Goal: Information Seeking & Learning: Learn about a topic

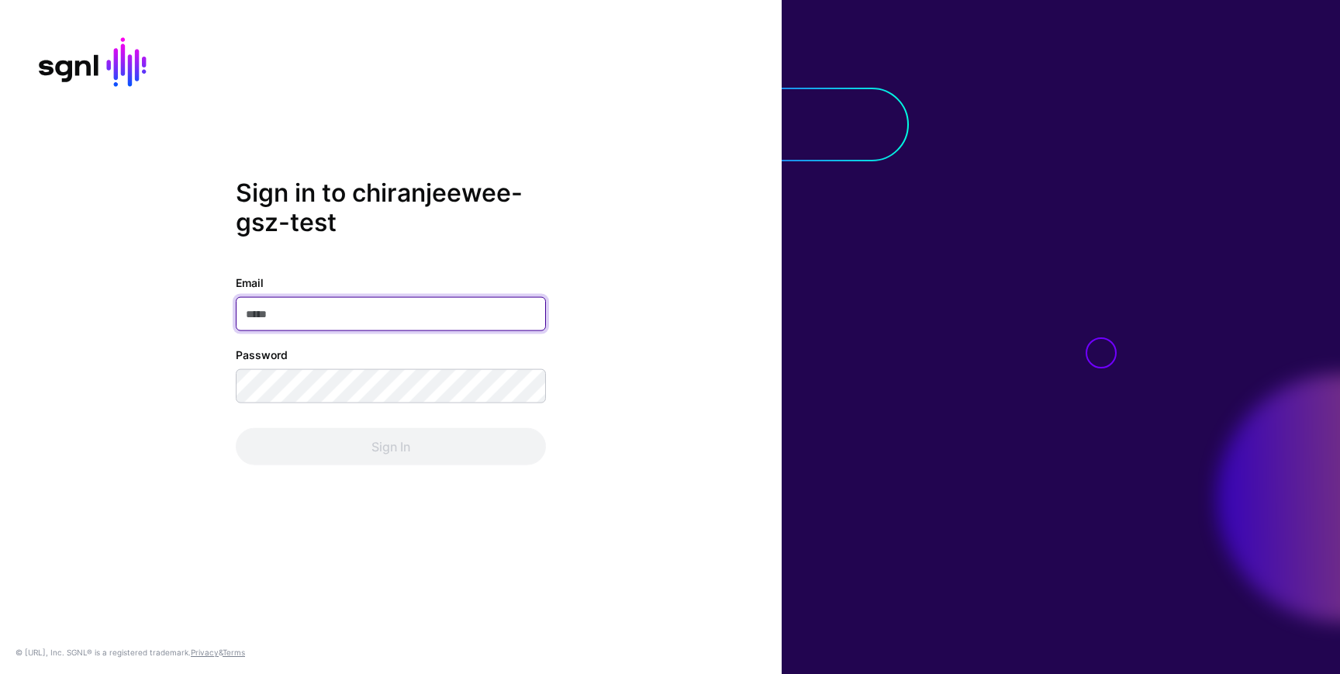
click at [296, 316] on input "Email" at bounding box center [391, 314] width 310 height 34
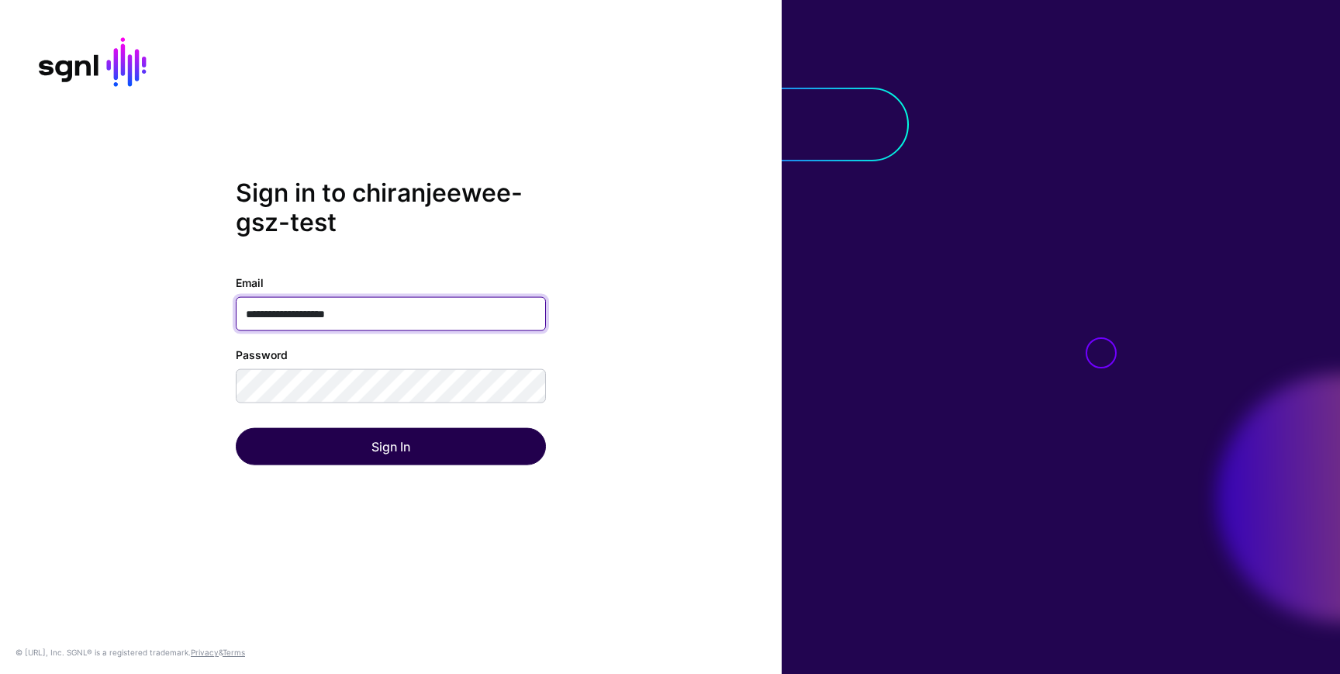
type input "**********"
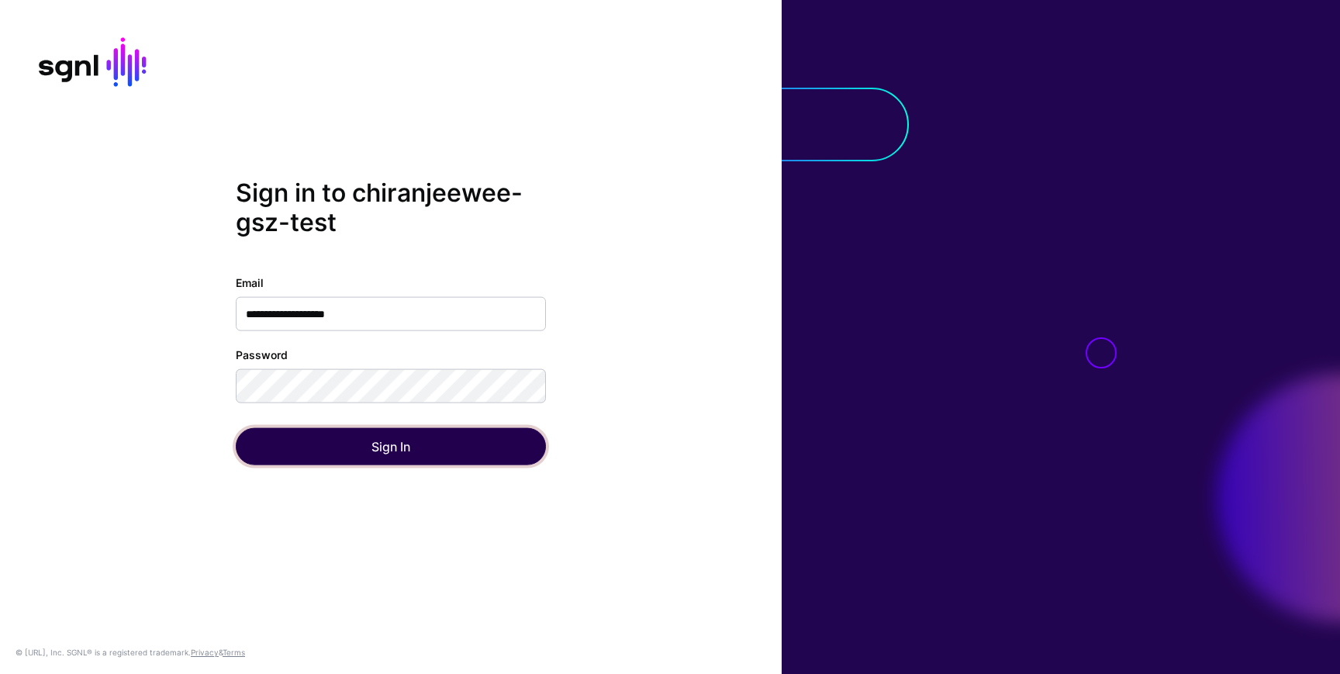
click at [290, 440] on button "Sign In" at bounding box center [391, 446] width 310 height 37
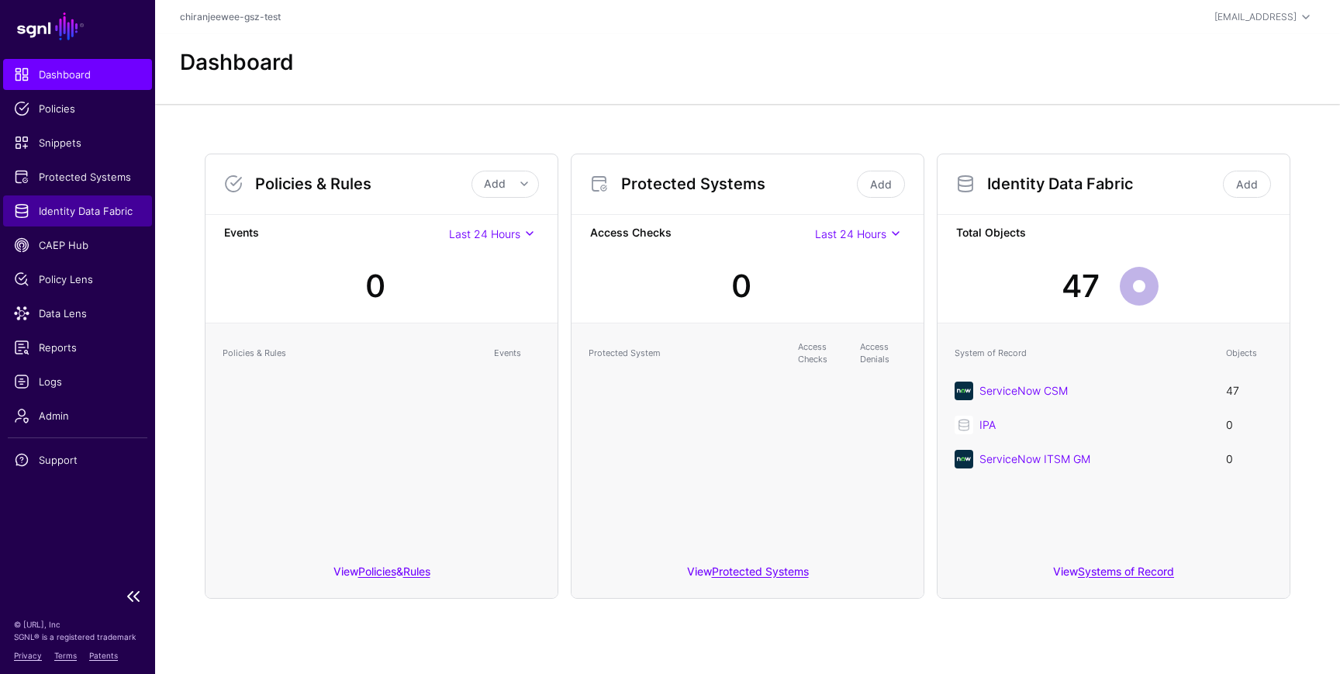
click at [80, 212] on span "Identity Data Fabric" at bounding box center [77, 211] width 127 height 16
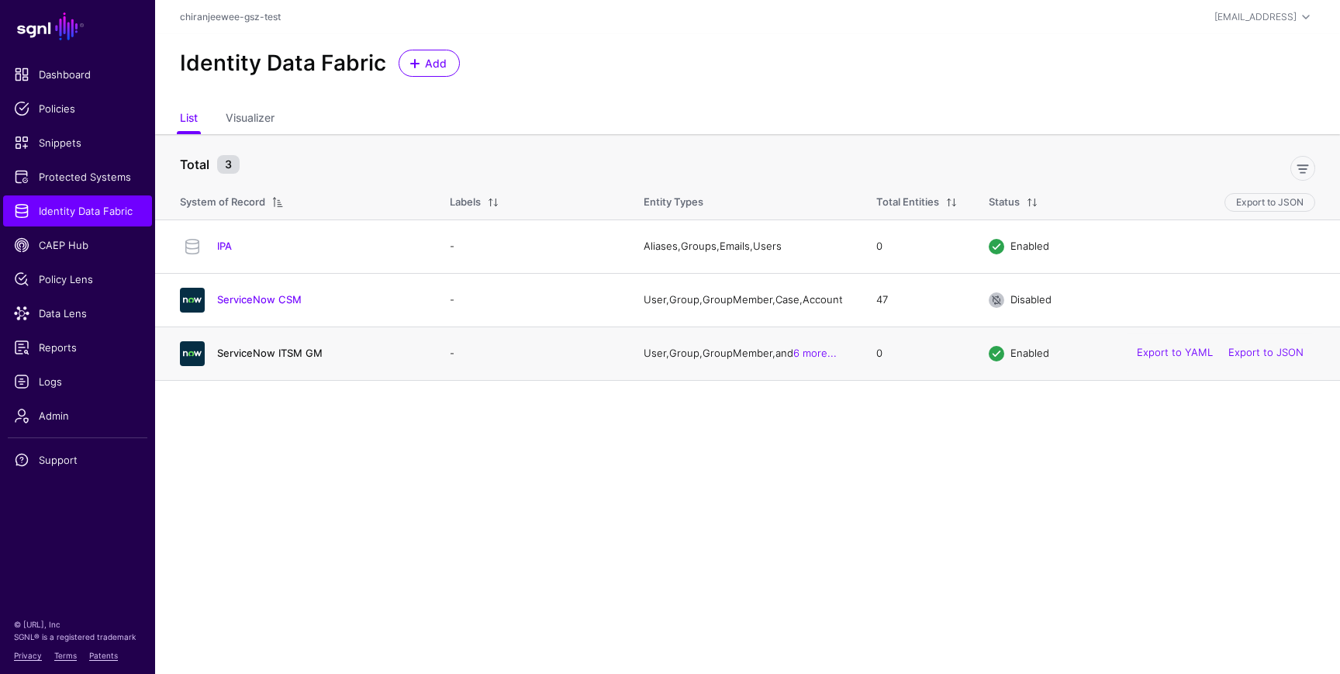
click at [274, 358] on link "ServiceNow ITSM GM" at bounding box center [269, 353] width 105 height 12
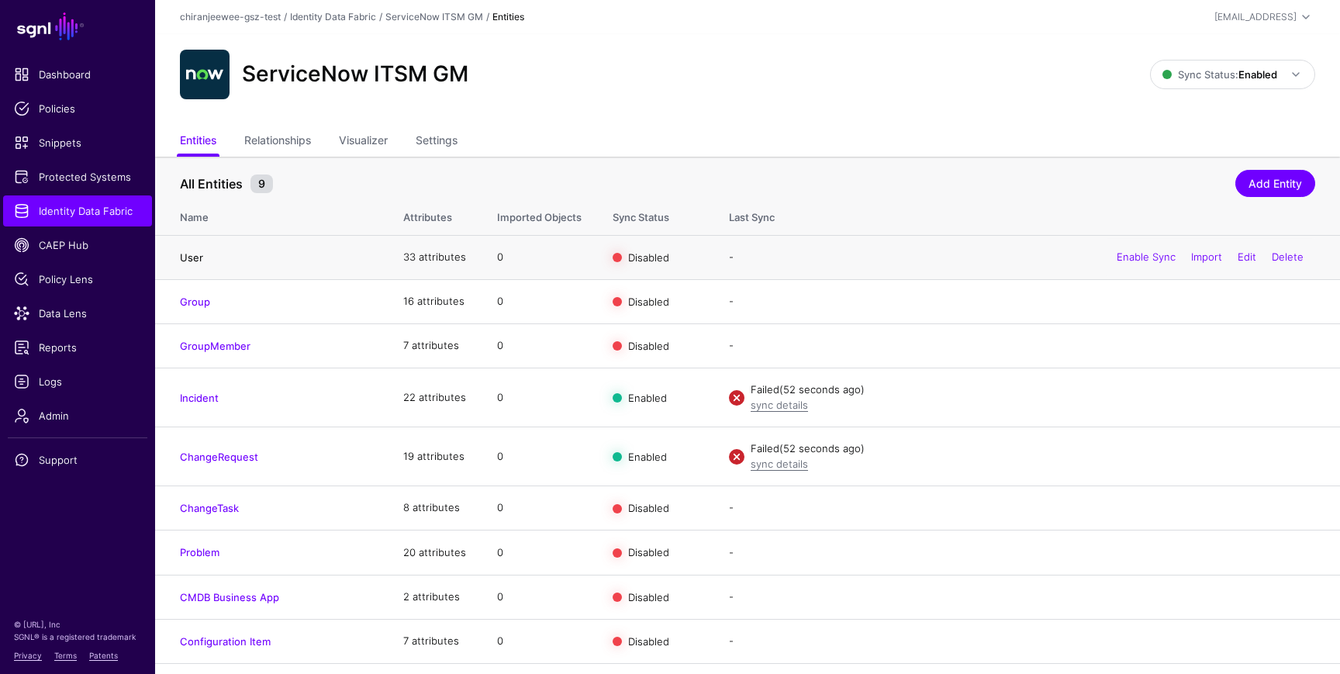
click at [188, 259] on link "User" at bounding box center [191, 257] width 23 height 12
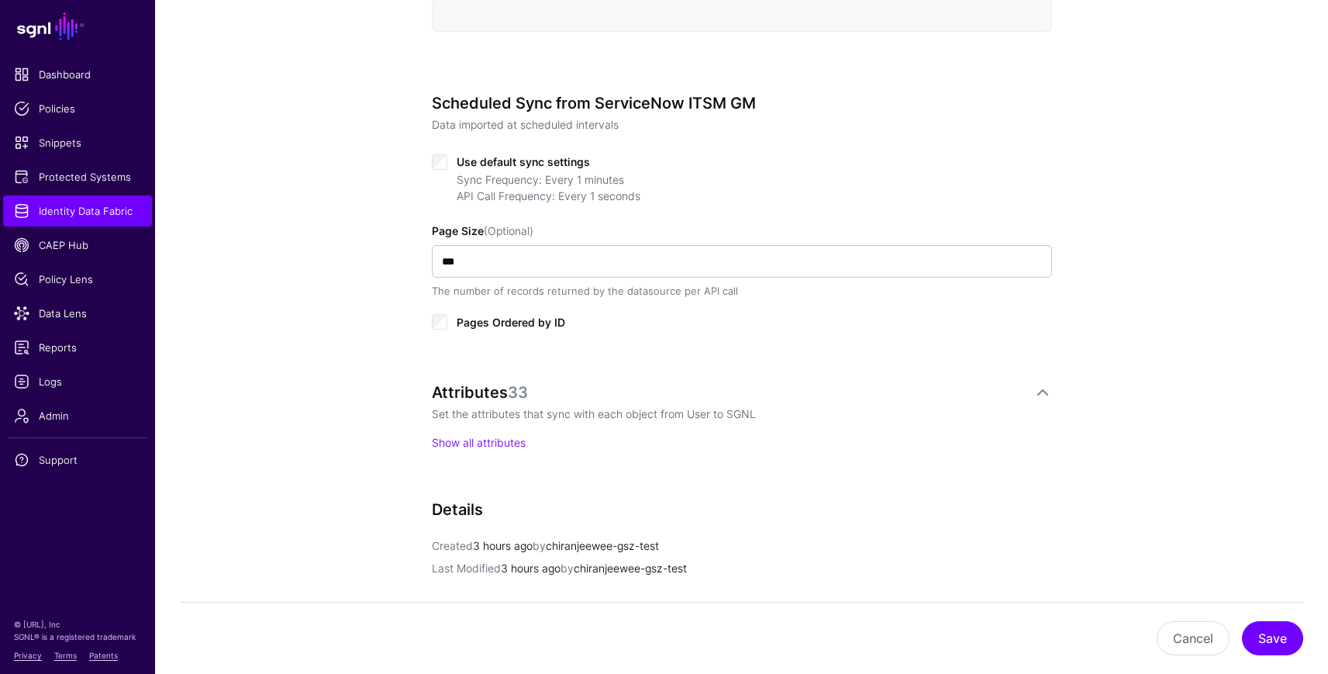
scroll to position [740, 0]
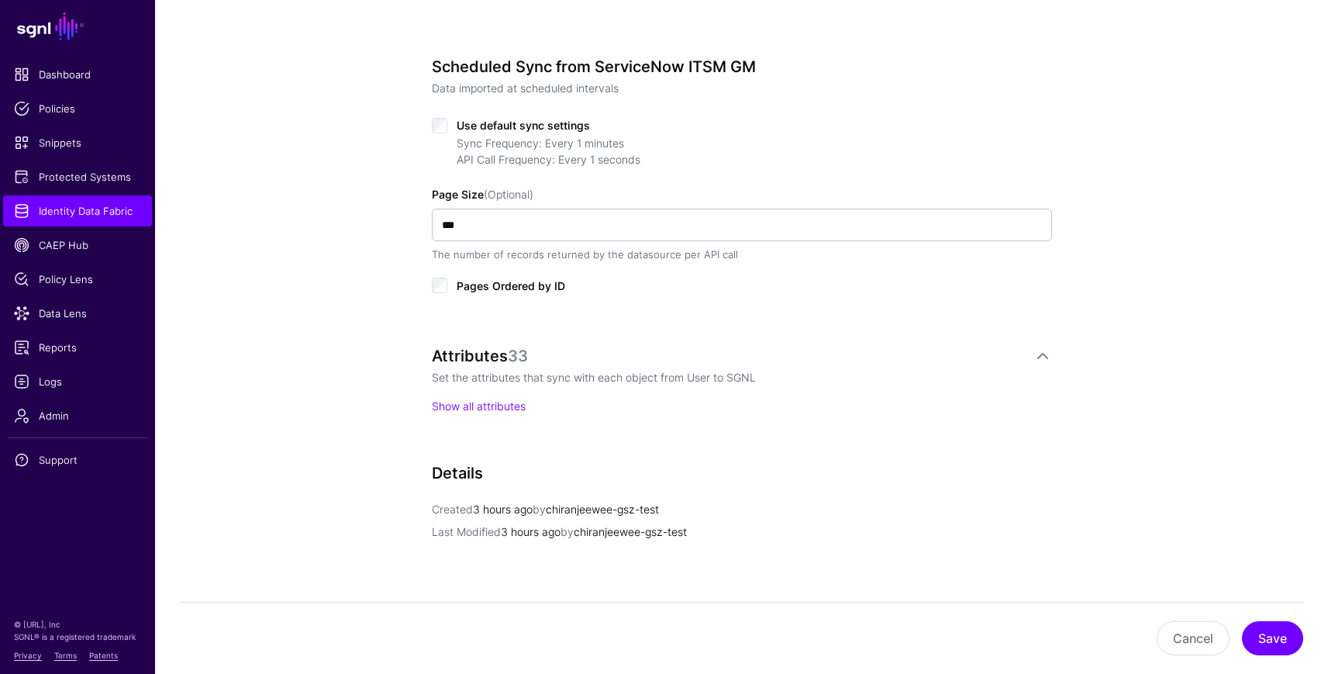
click at [501, 394] on div "Attributes 33 Set the attributes that sync with each object from User to SGNL S…" at bounding box center [742, 380] width 620 height 67
click at [501, 399] on link "Show all attributes" at bounding box center [479, 405] width 94 height 13
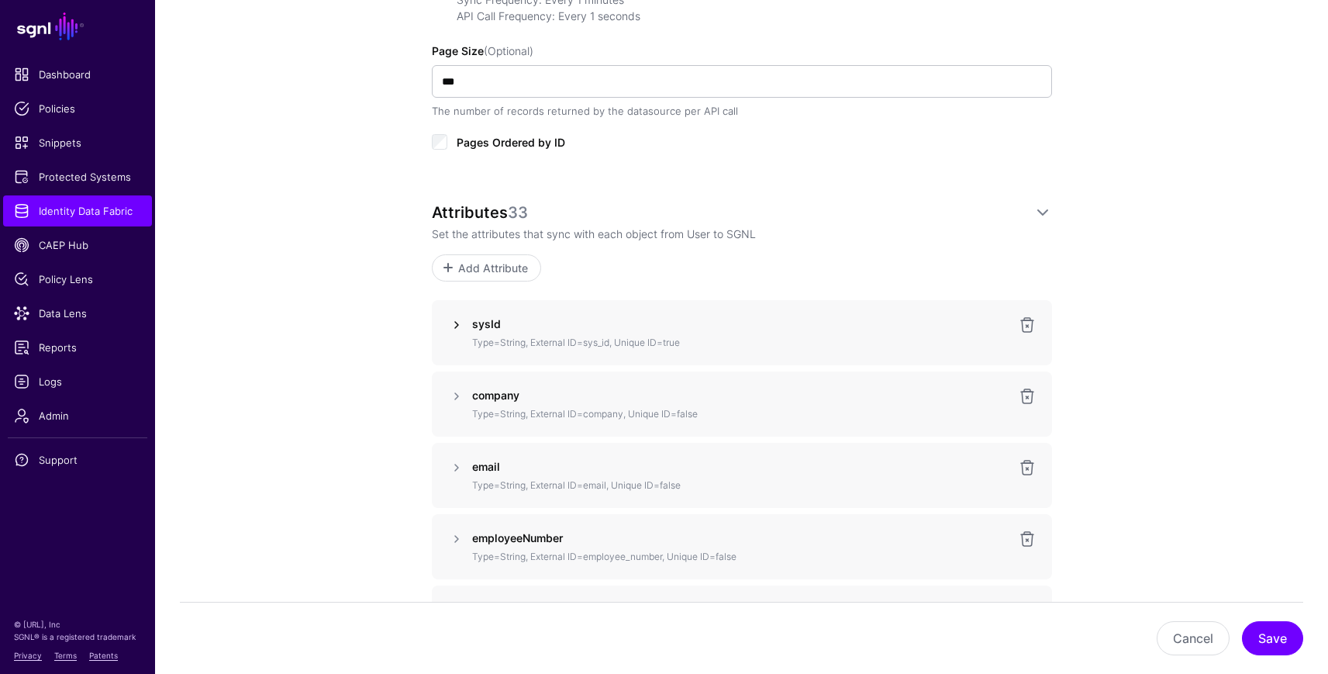
click at [455, 325] on link at bounding box center [456, 325] width 19 height 19
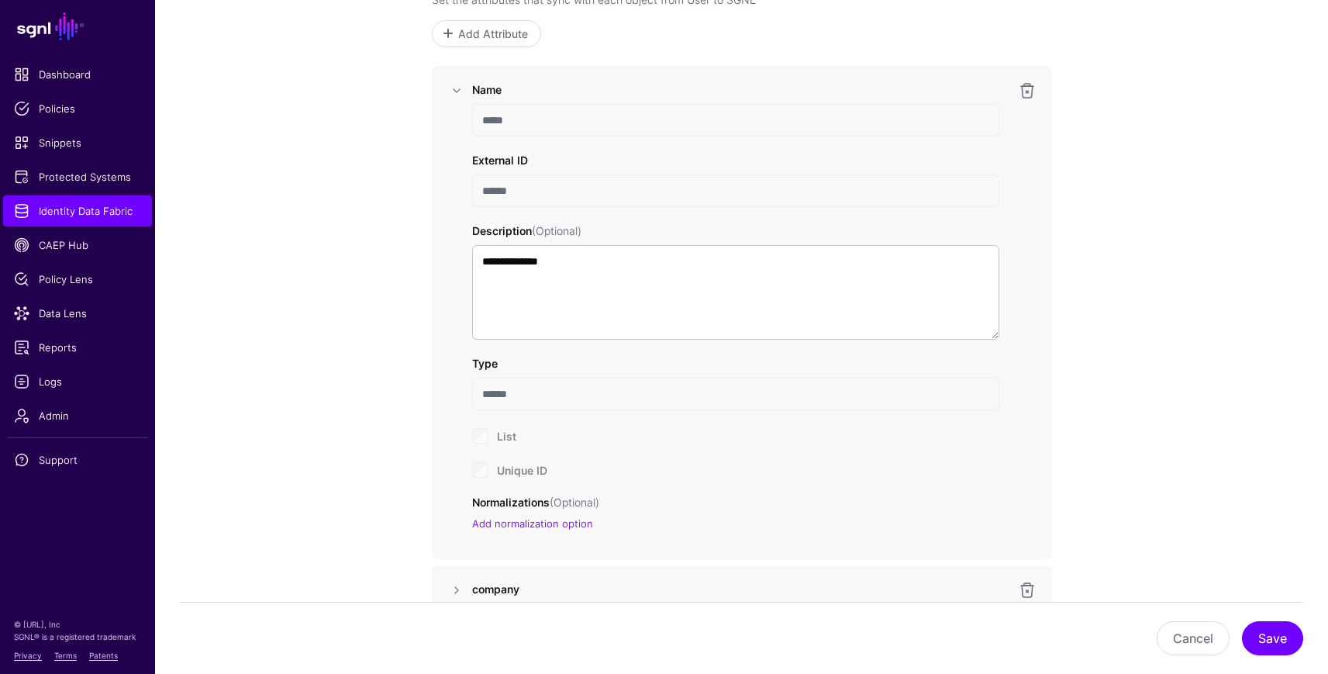
scroll to position [1134, 0]
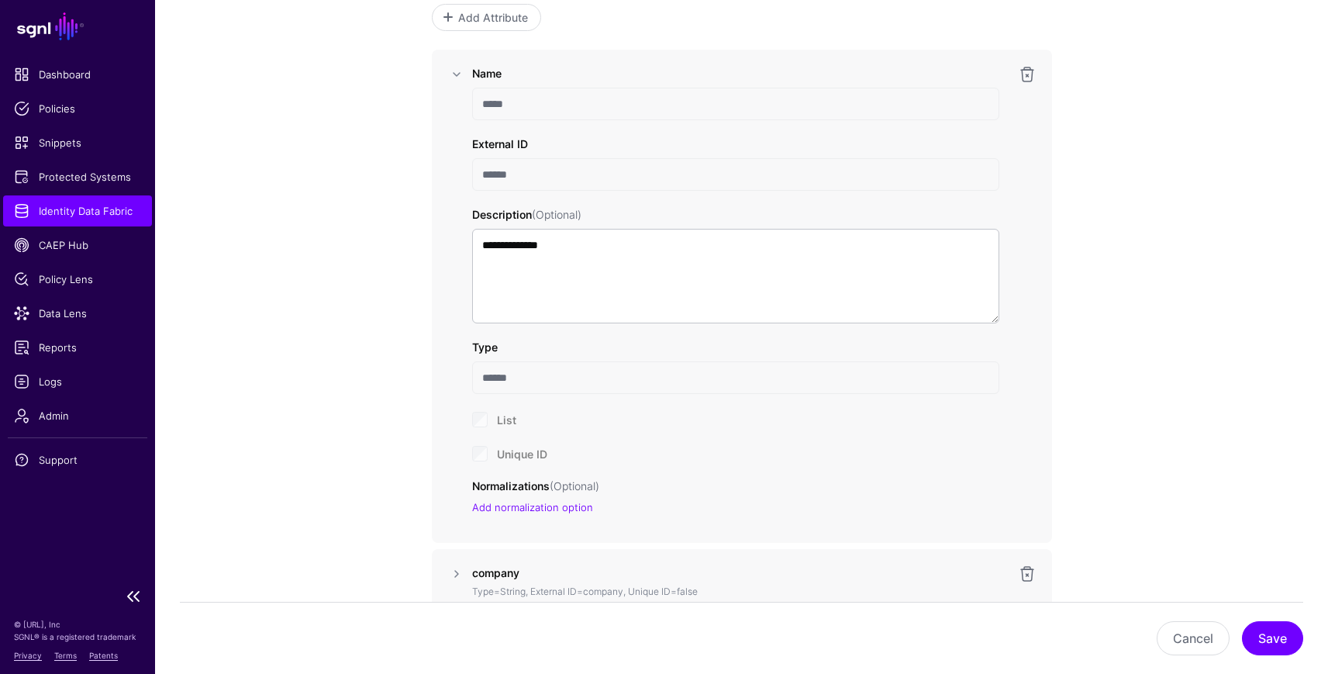
click at [101, 214] on span "Identity Data Fabric" at bounding box center [77, 211] width 127 height 16
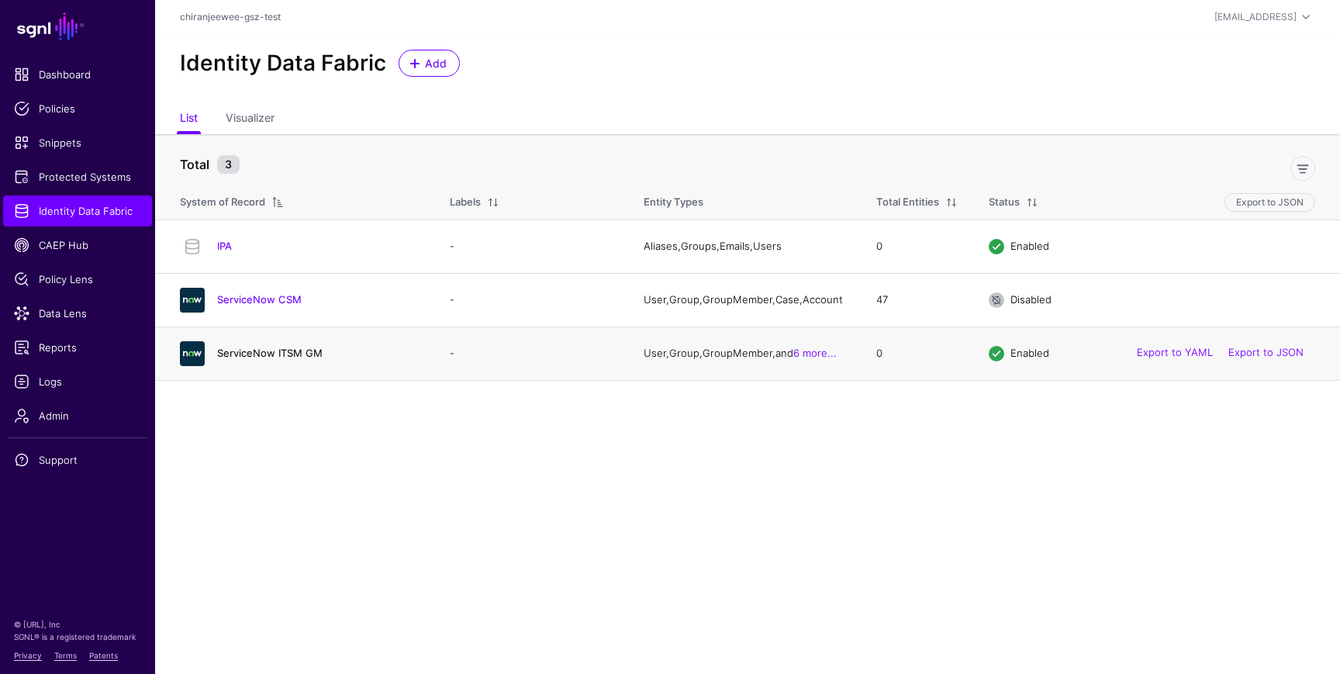
click at [233, 359] on link "ServiceNow ITSM GM" at bounding box center [269, 353] width 105 height 12
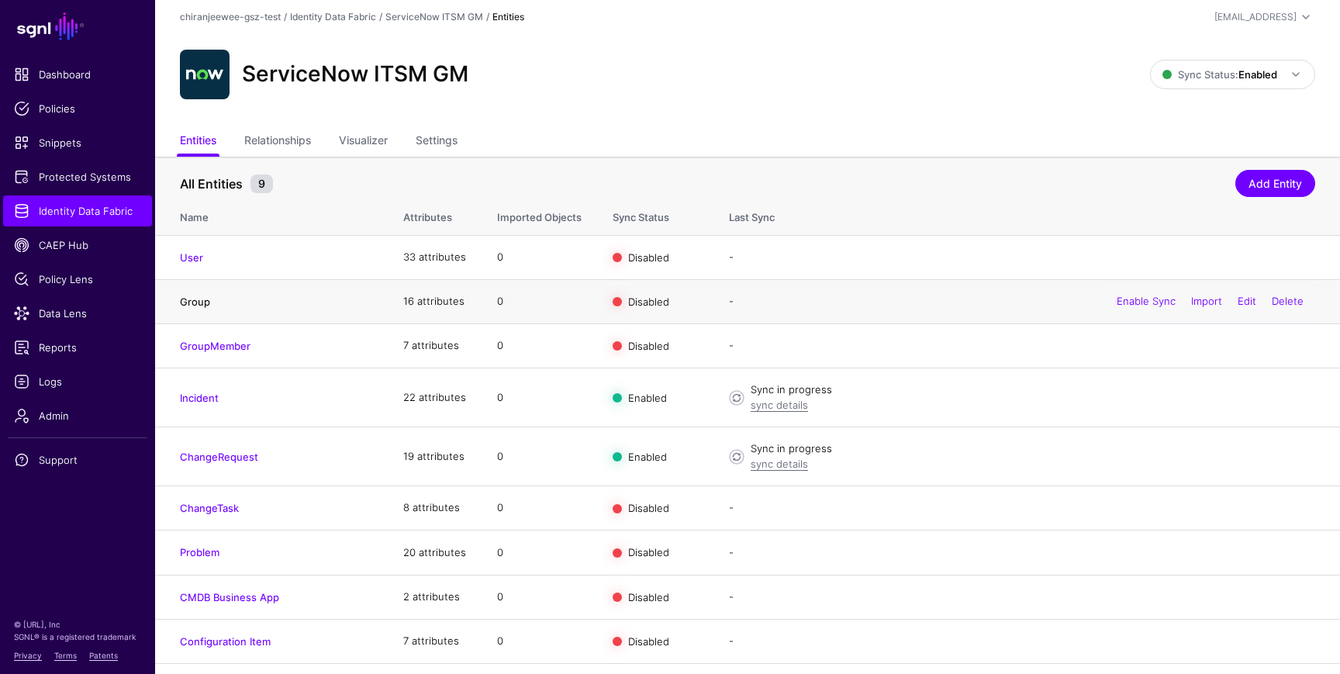
click at [196, 303] on link "Group" at bounding box center [195, 301] width 30 height 12
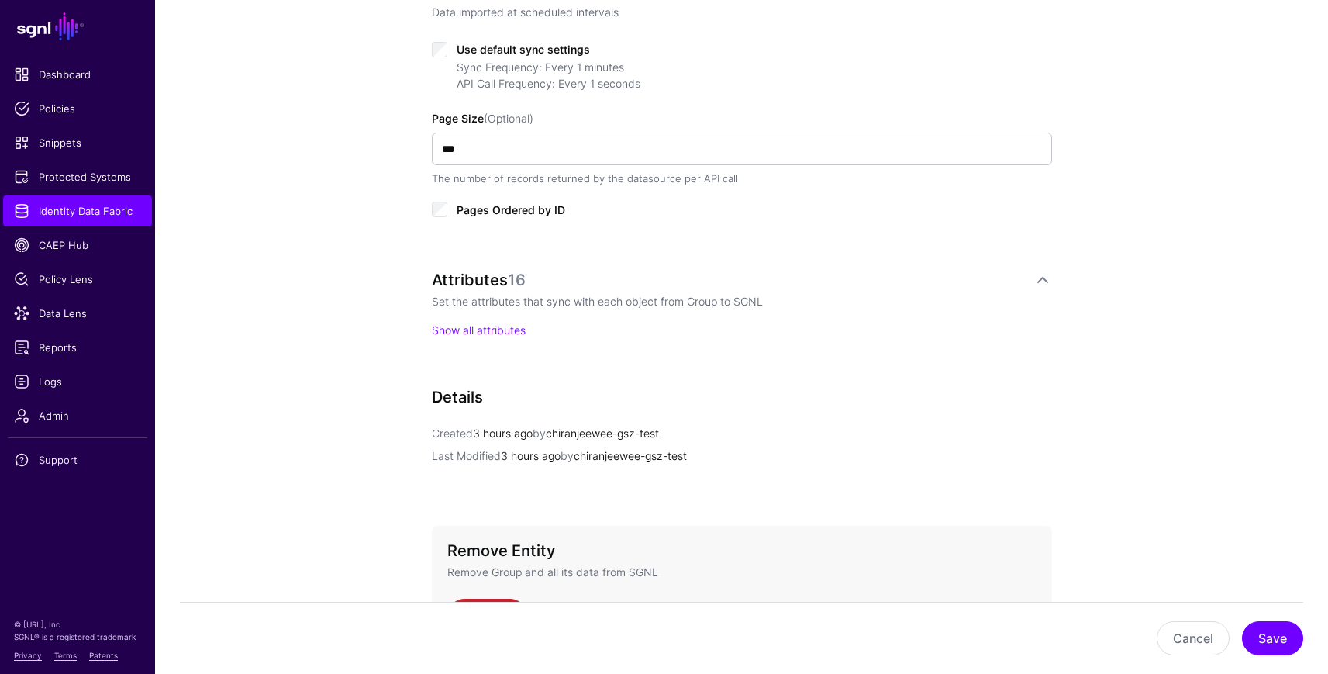
scroll to position [826, 0]
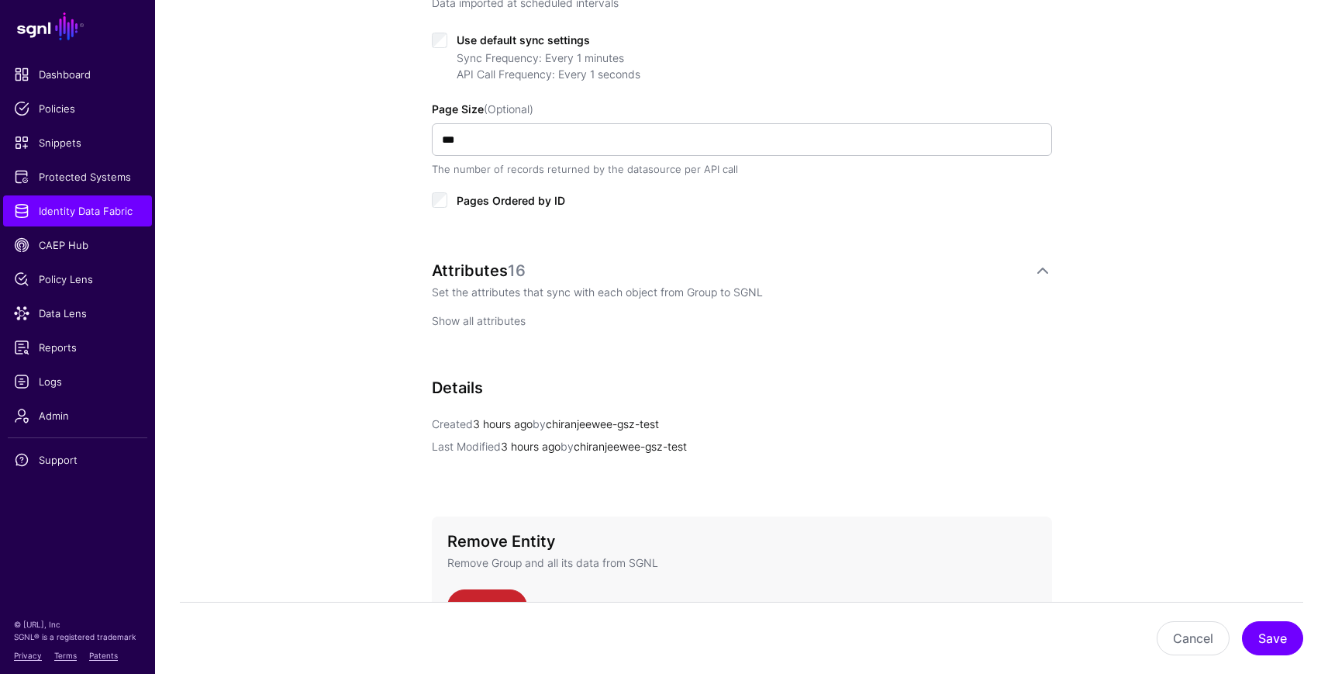
click at [473, 322] on link "Show all attributes" at bounding box center [479, 320] width 94 height 13
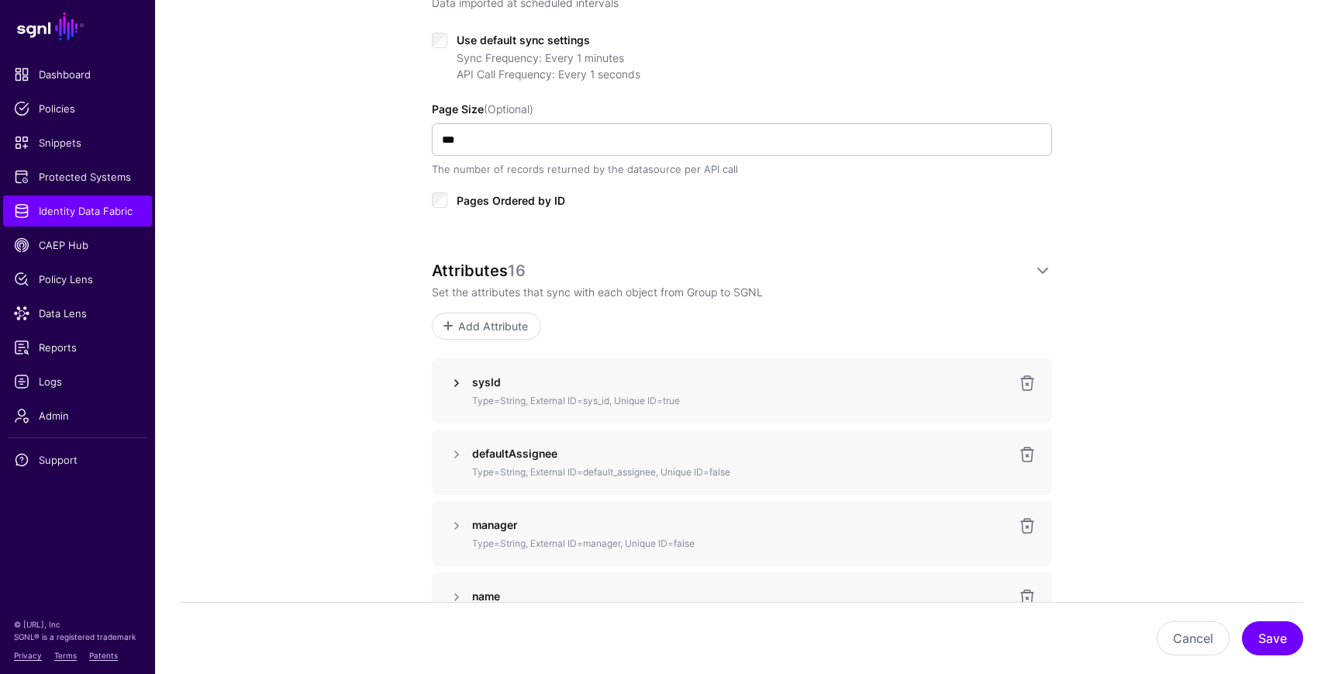
click at [454, 381] on link at bounding box center [456, 383] width 19 height 19
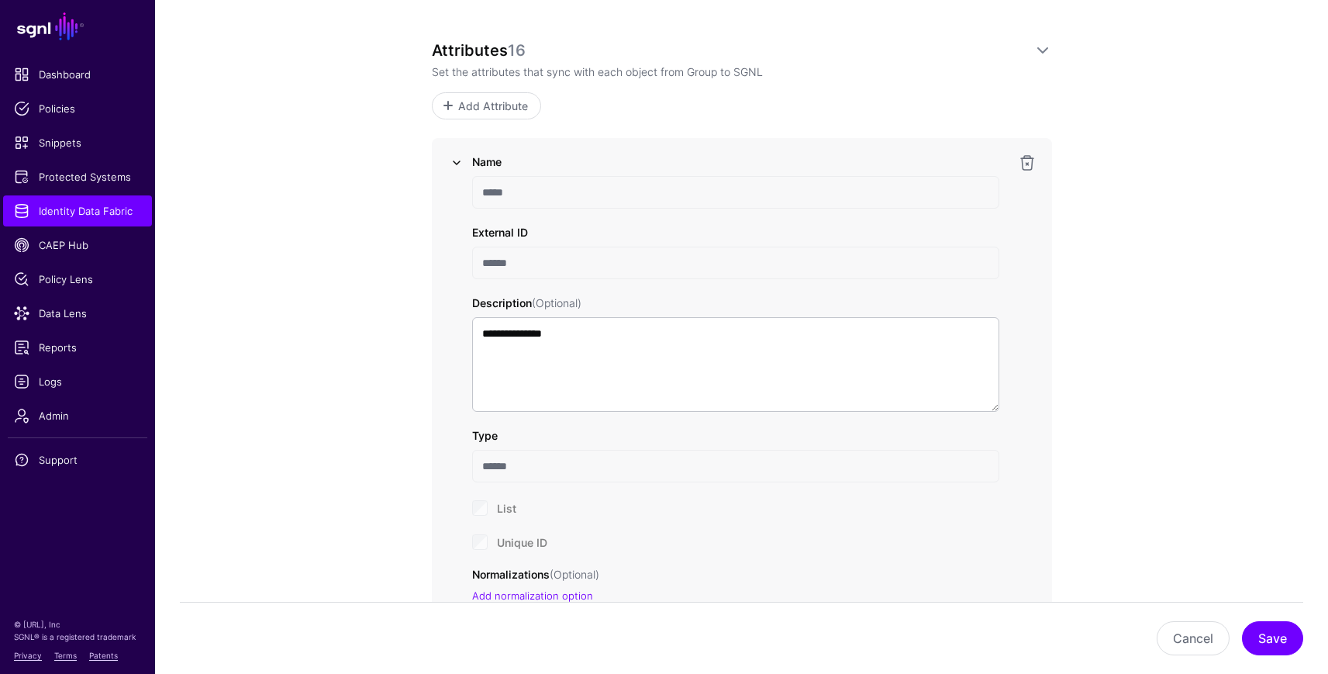
scroll to position [1083, 0]
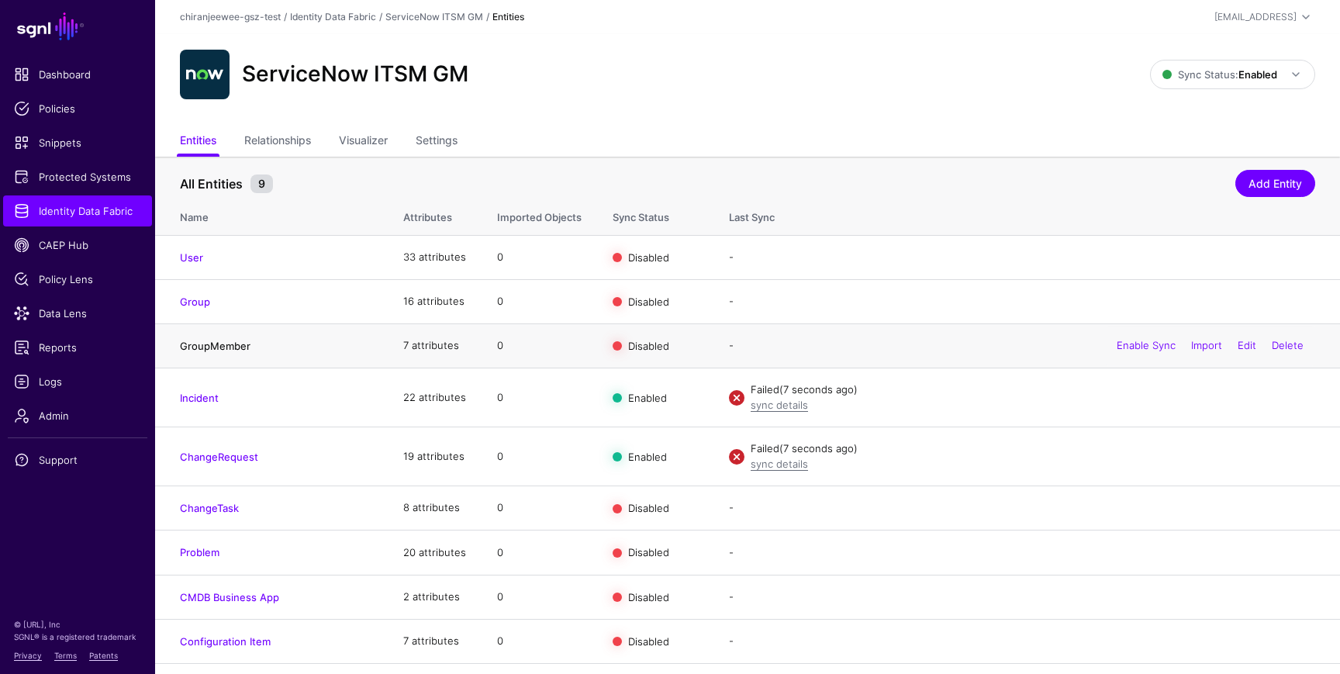
click at [216, 344] on link "GroupMember" at bounding box center [215, 346] width 71 height 12
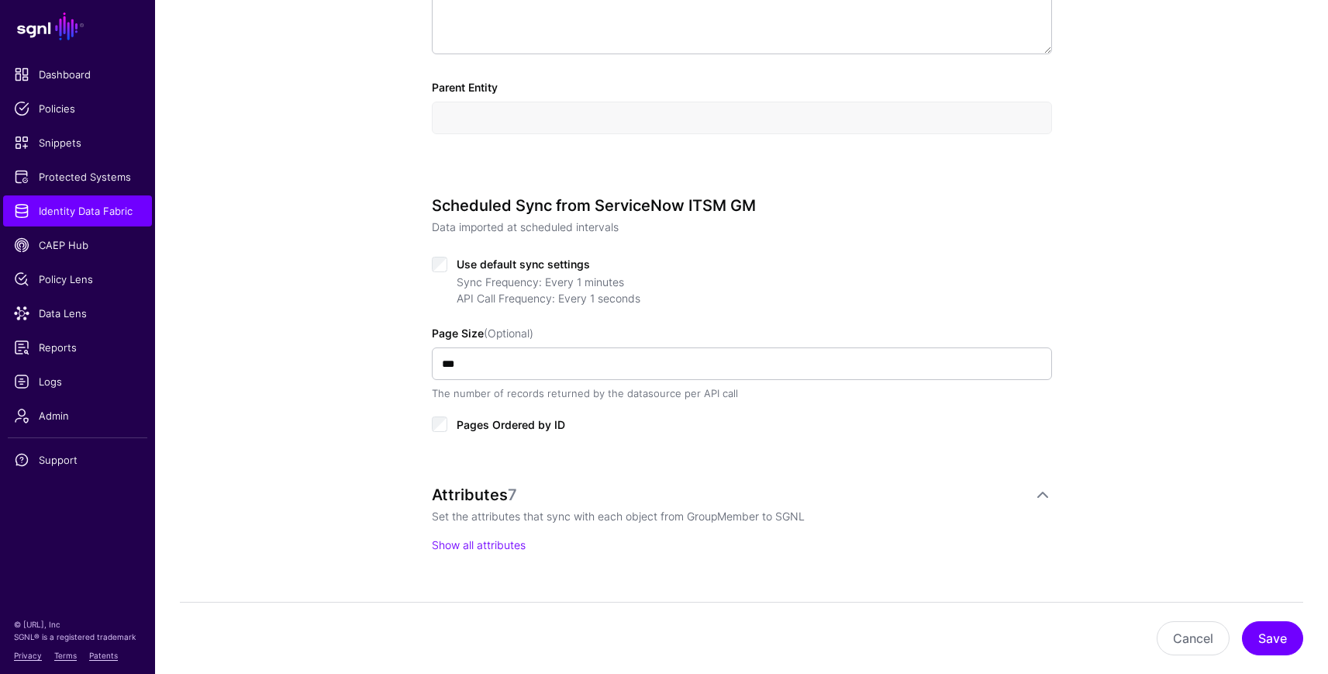
scroll to position [622, 0]
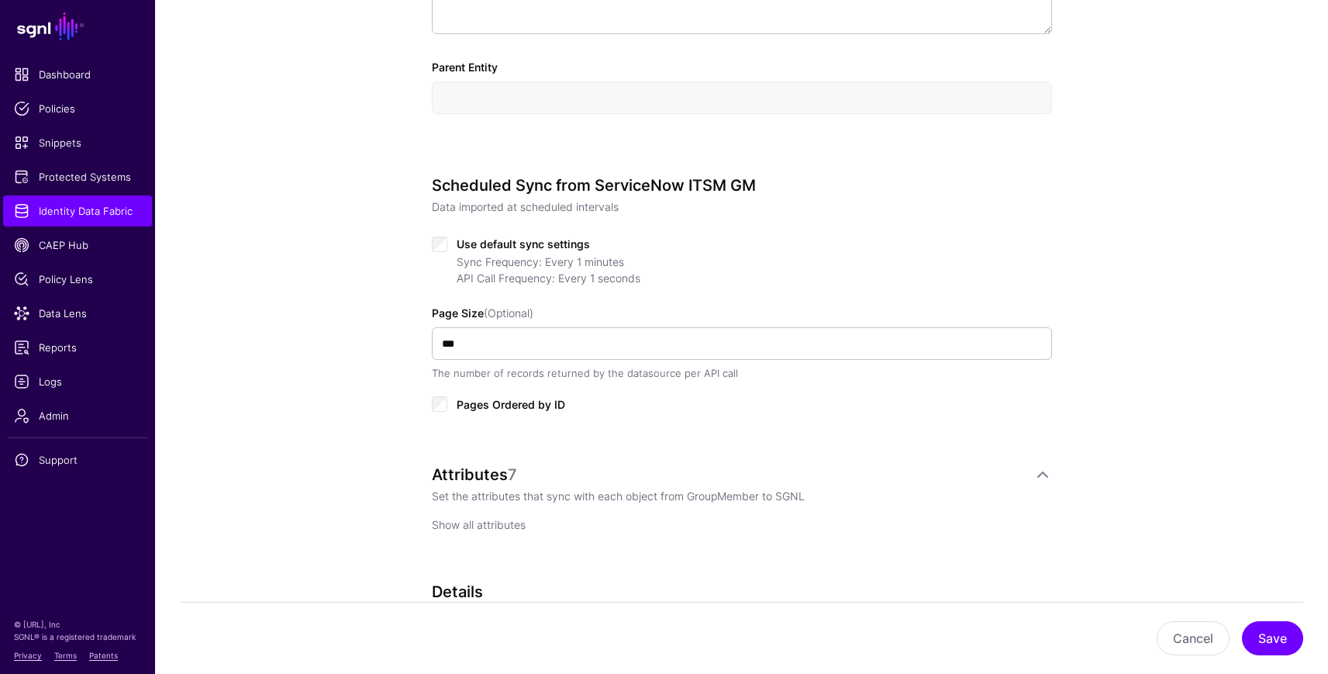
click at [450, 523] on link "Show all attributes" at bounding box center [479, 524] width 94 height 13
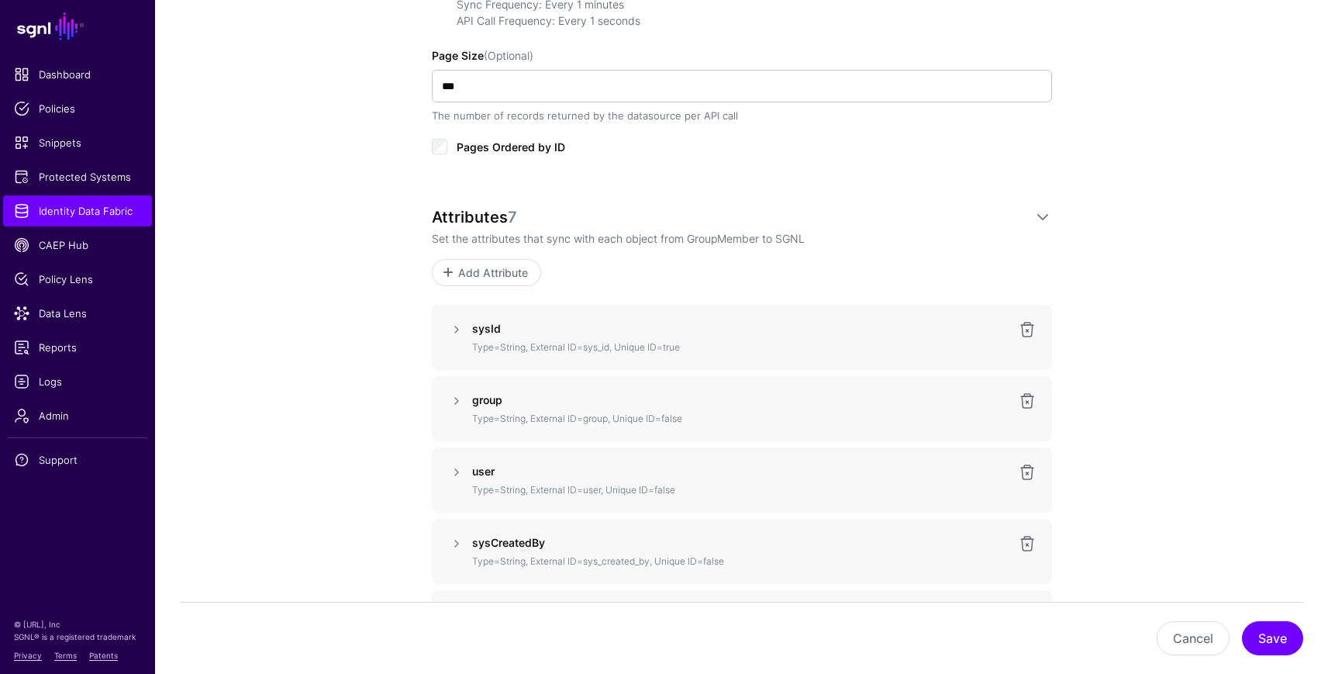
scroll to position [882, 0]
click at [457, 325] on link at bounding box center [456, 327] width 19 height 19
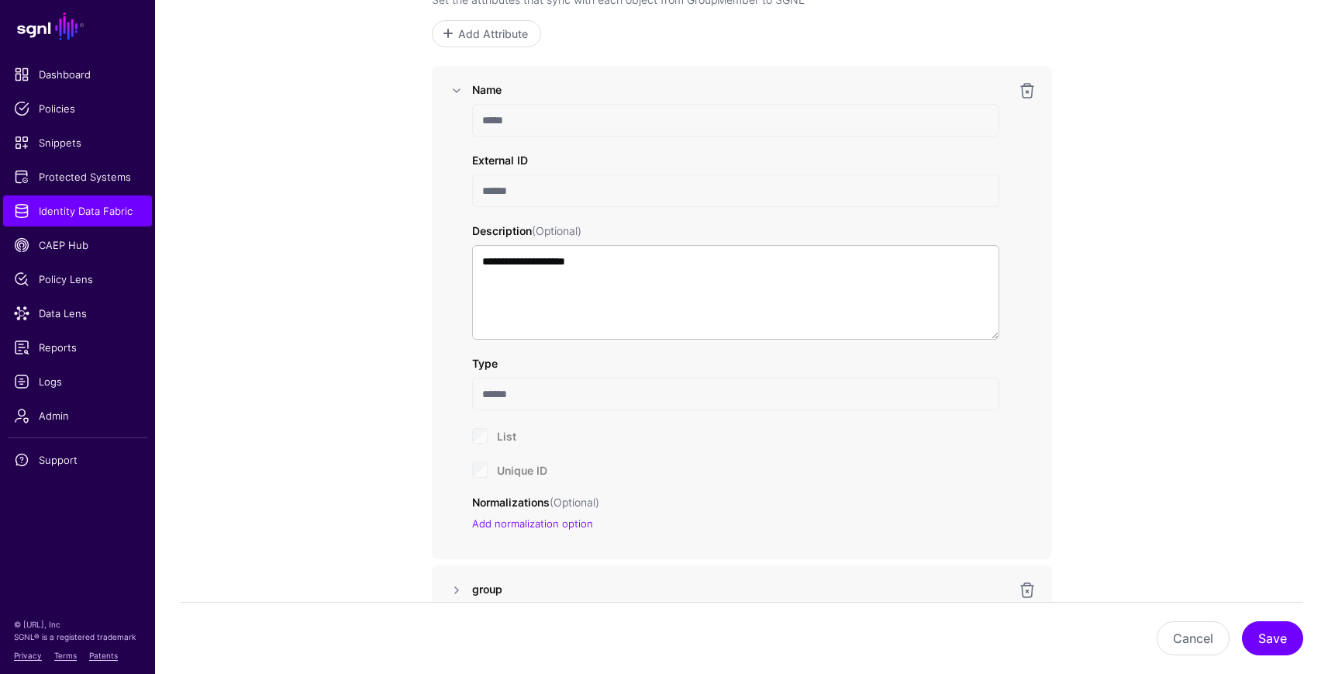
scroll to position [1121, 0]
click at [93, 200] on link "Identity Data Fabric" at bounding box center [77, 210] width 149 height 31
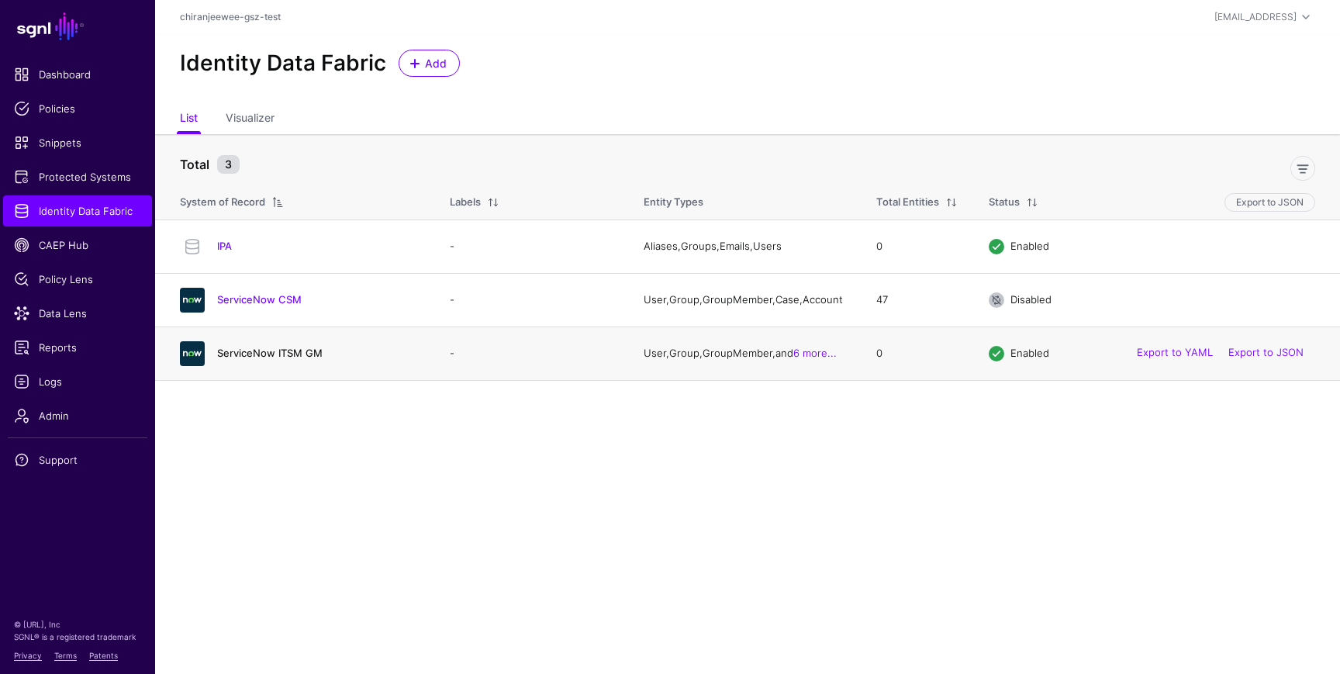
click at [266, 359] on link "ServiceNow ITSM GM" at bounding box center [269, 353] width 105 height 12
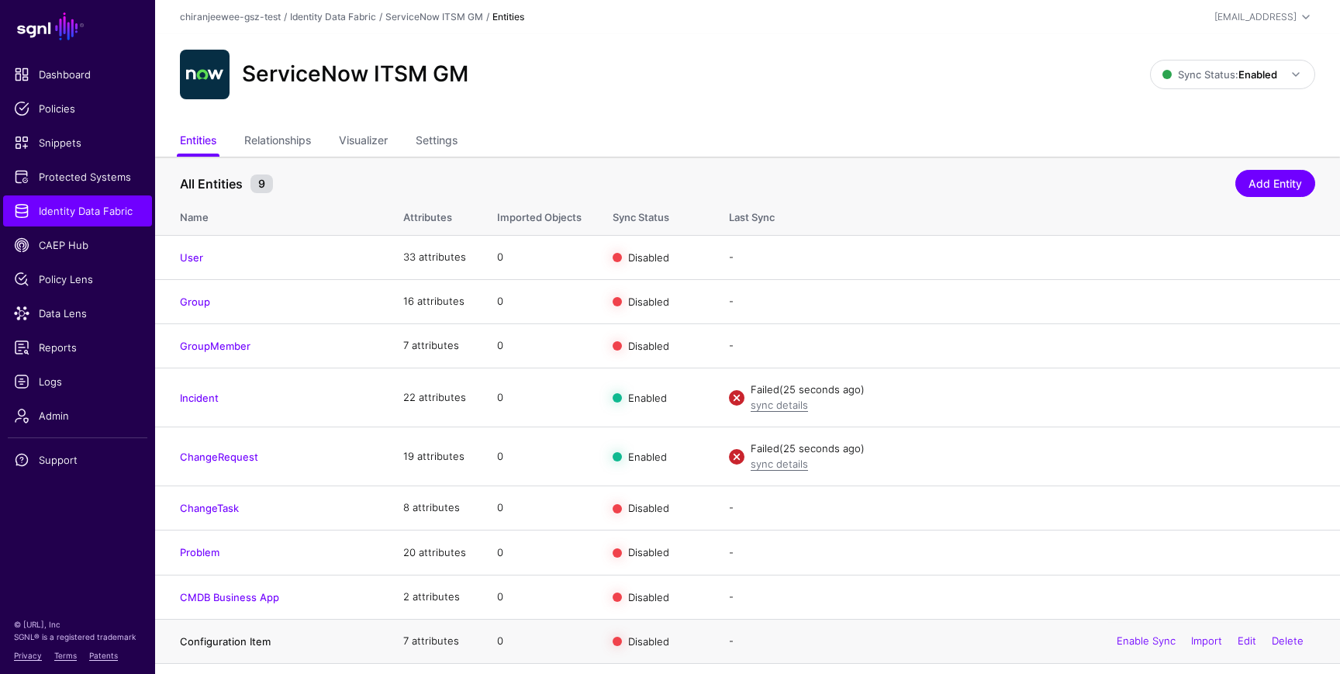
click at [229, 643] on link "Configuration Item" at bounding box center [225, 641] width 91 height 12
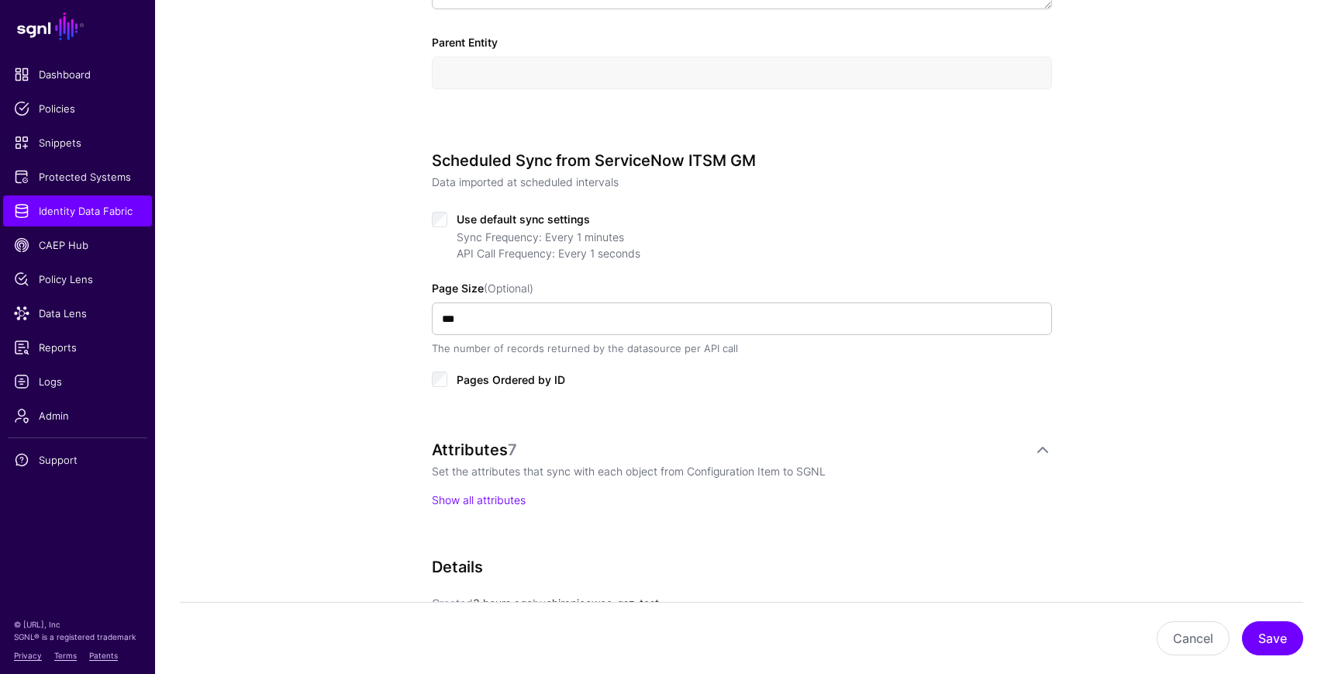
scroll to position [661, 0]
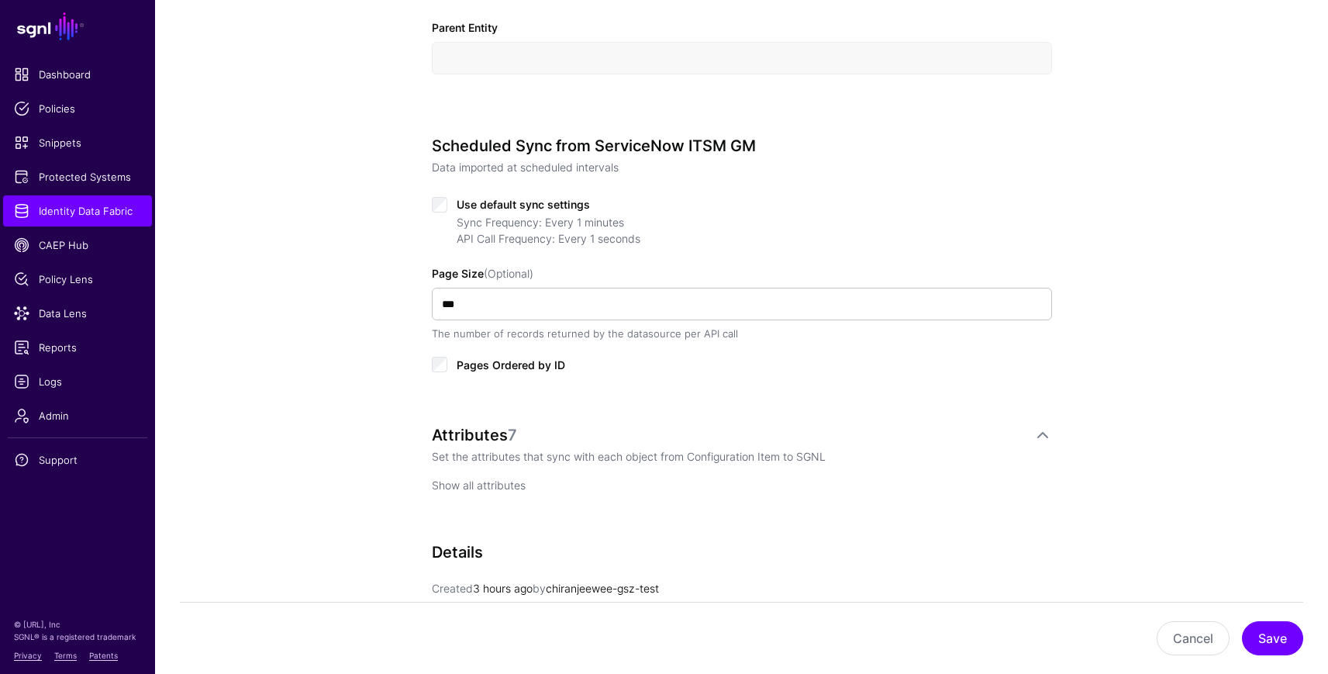
click at [479, 484] on link "Show all attributes" at bounding box center [479, 484] width 94 height 13
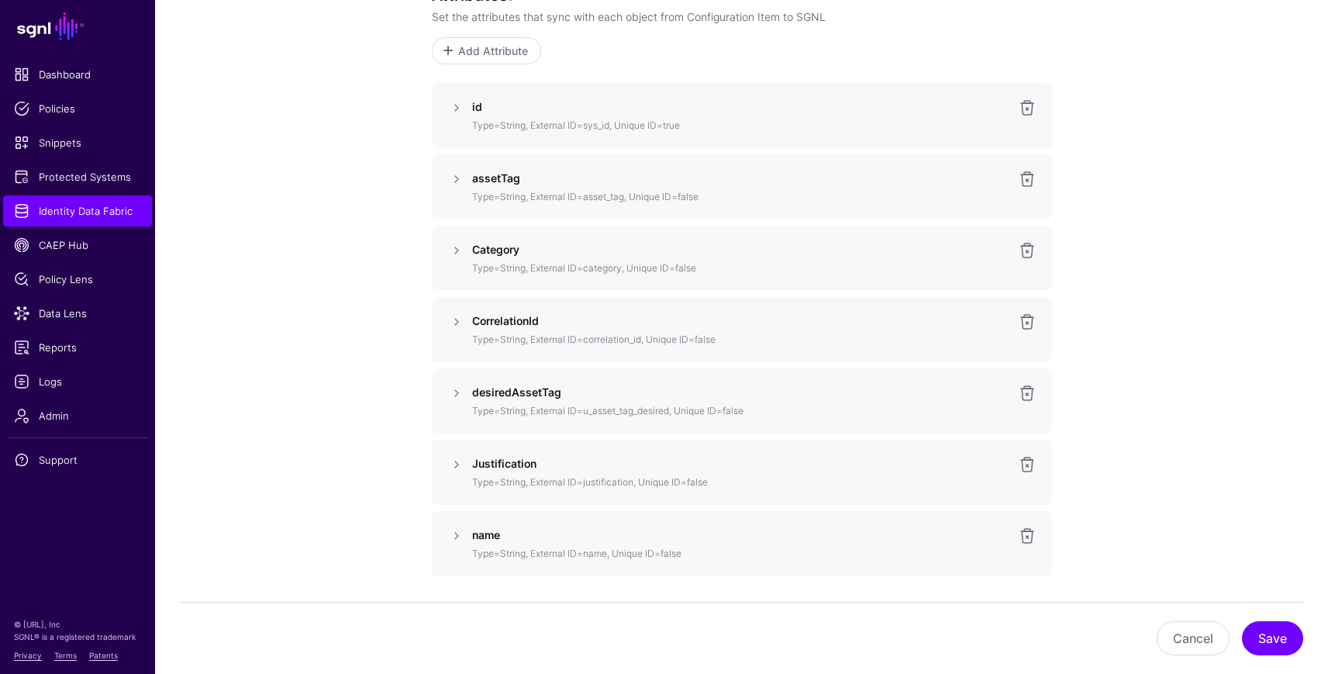
scroll to position [1088, 0]
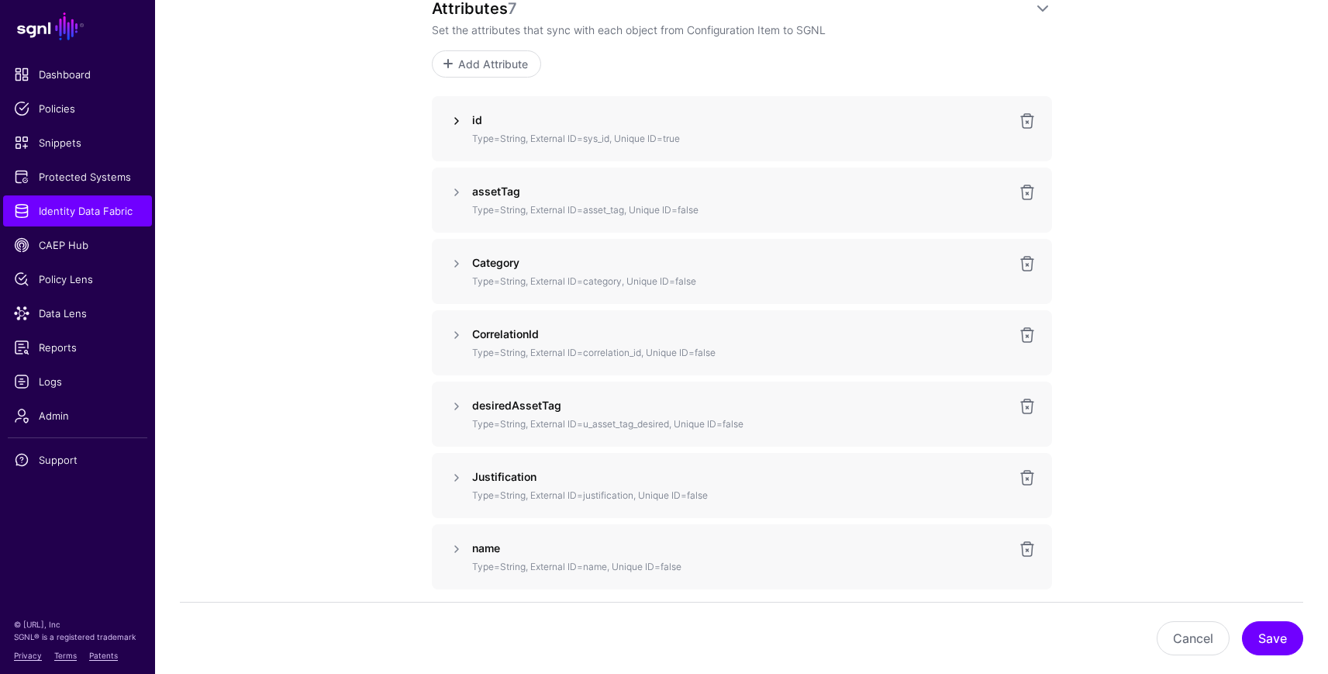
click at [455, 119] on link at bounding box center [456, 121] width 19 height 19
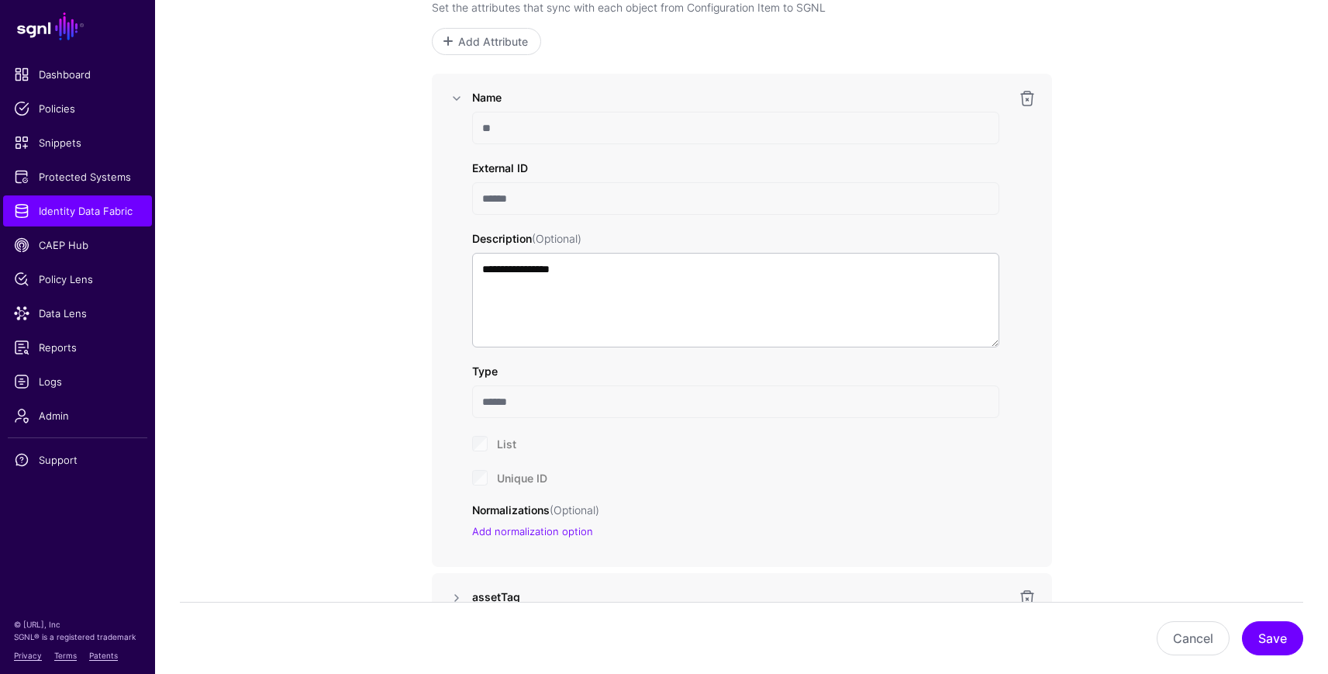
scroll to position [1116, 0]
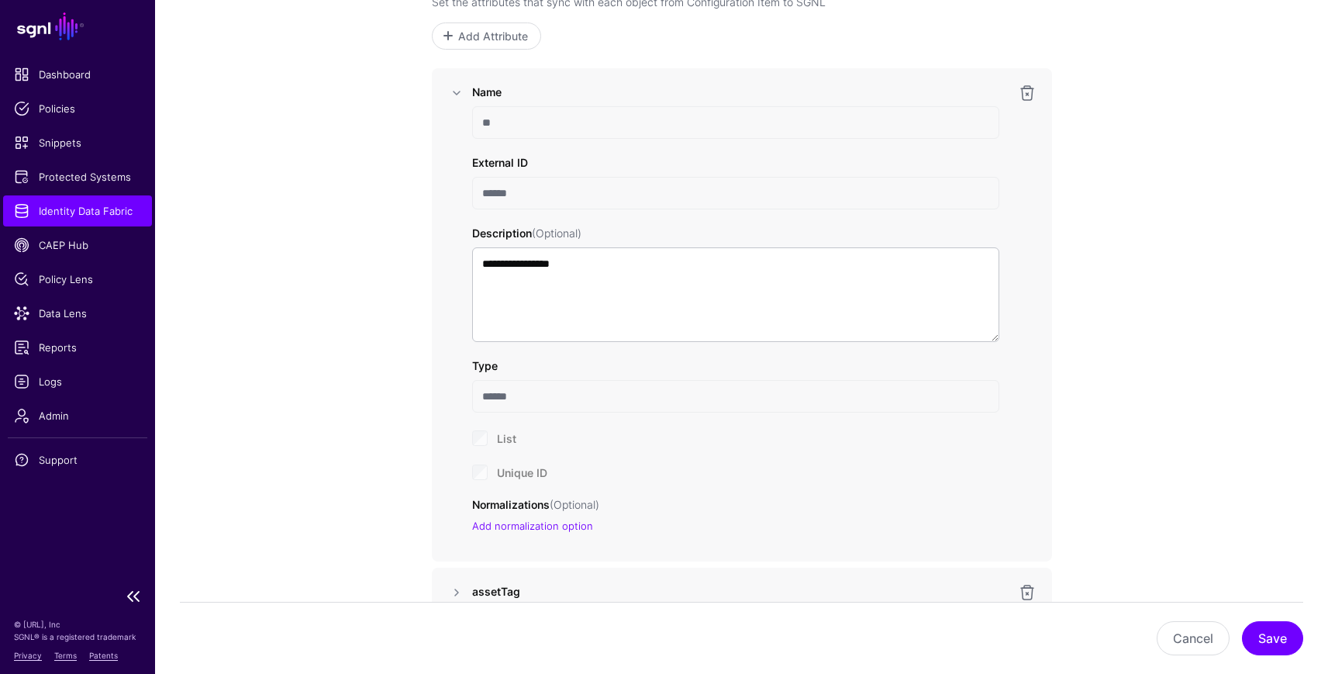
click at [74, 212] on span "Identity Data Fabric" at bounding box center [77, 211] width 127 height 16
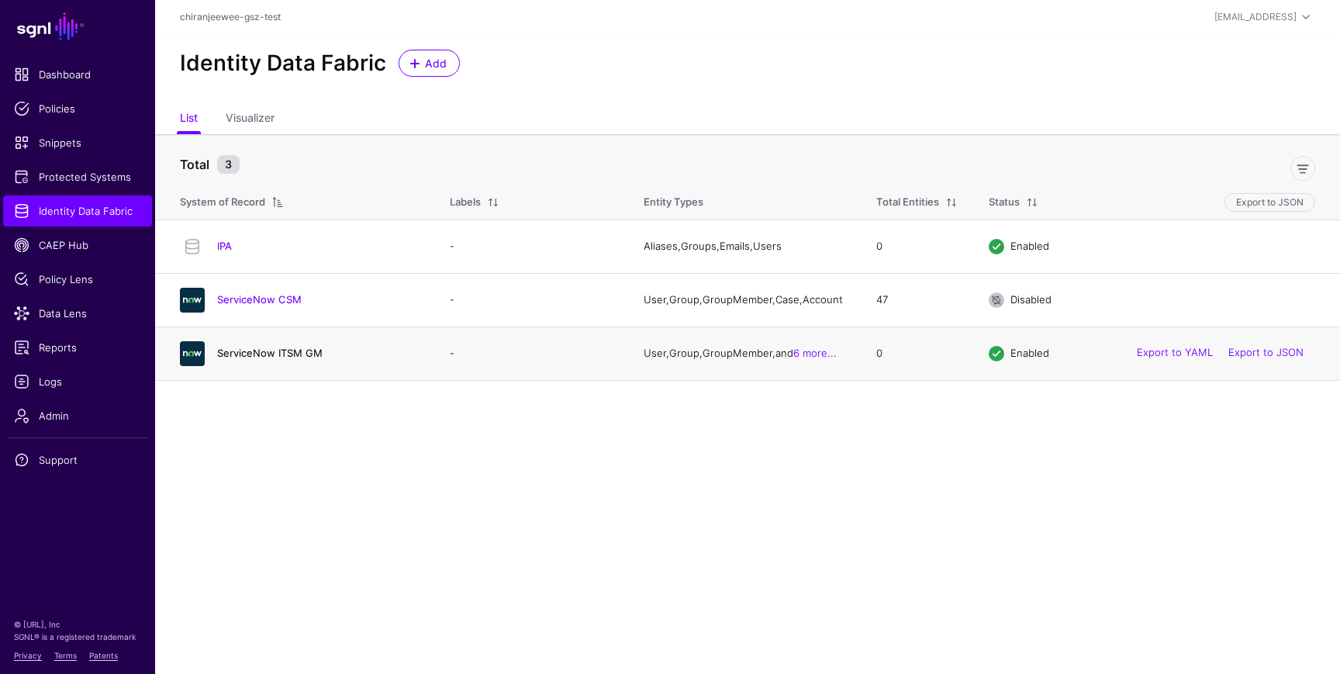
click at [263, 354] on link "ServiceNow ITSM GM" at bounding box center [269, 353] width 105 height 12
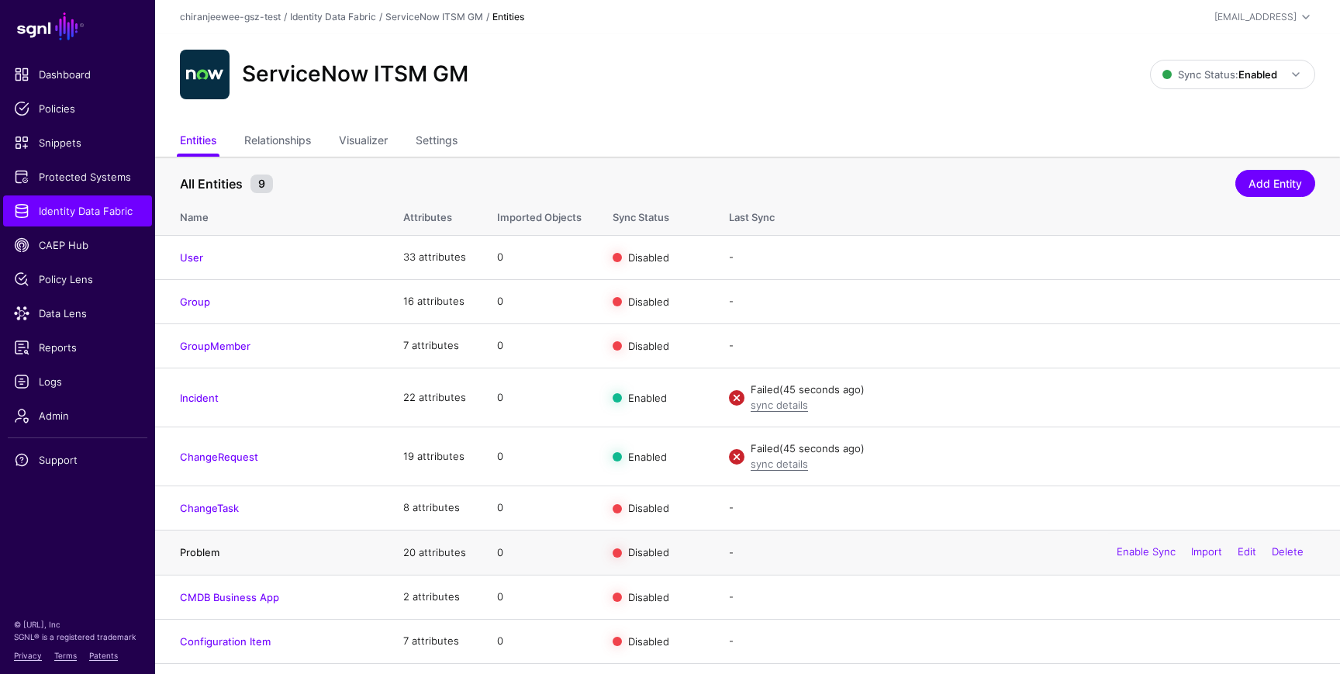
click at [209, 554] on link "Problem" at bounding box center [200, 552] width 40 height 12
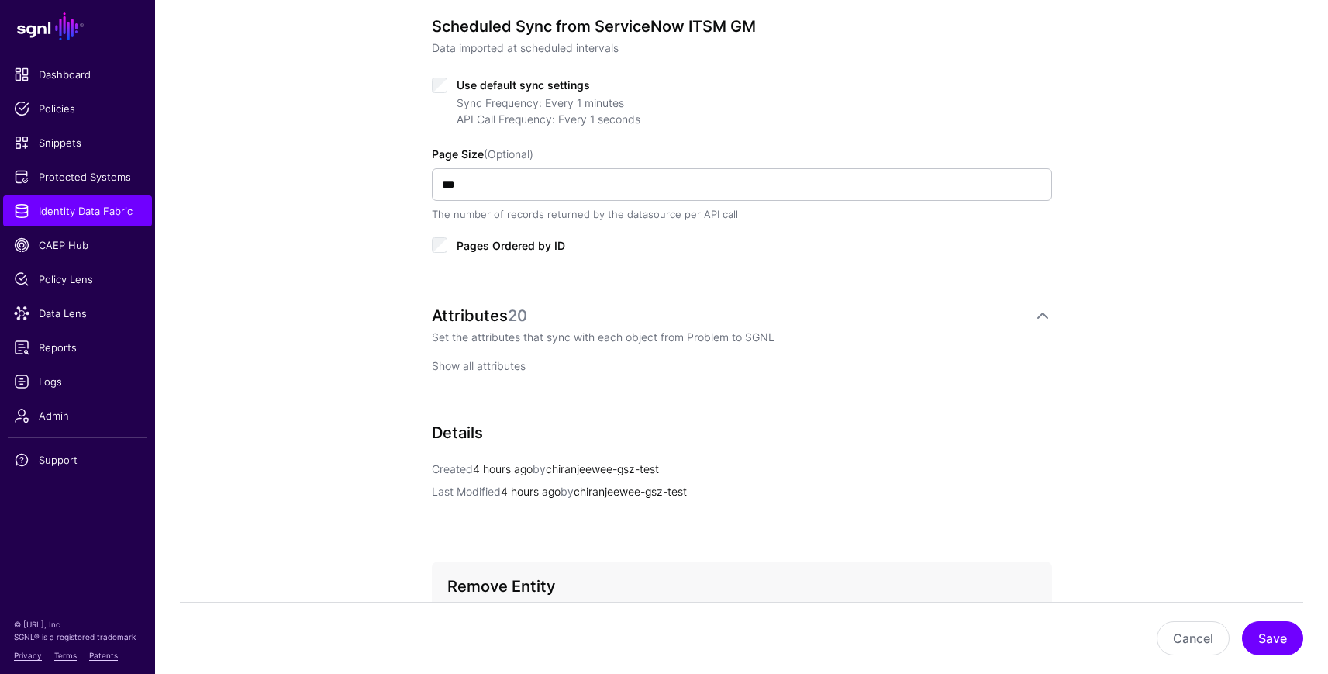
click at [480, 368] on link "Show all attributes" at bounding box center [479, 365] width 94 height 13
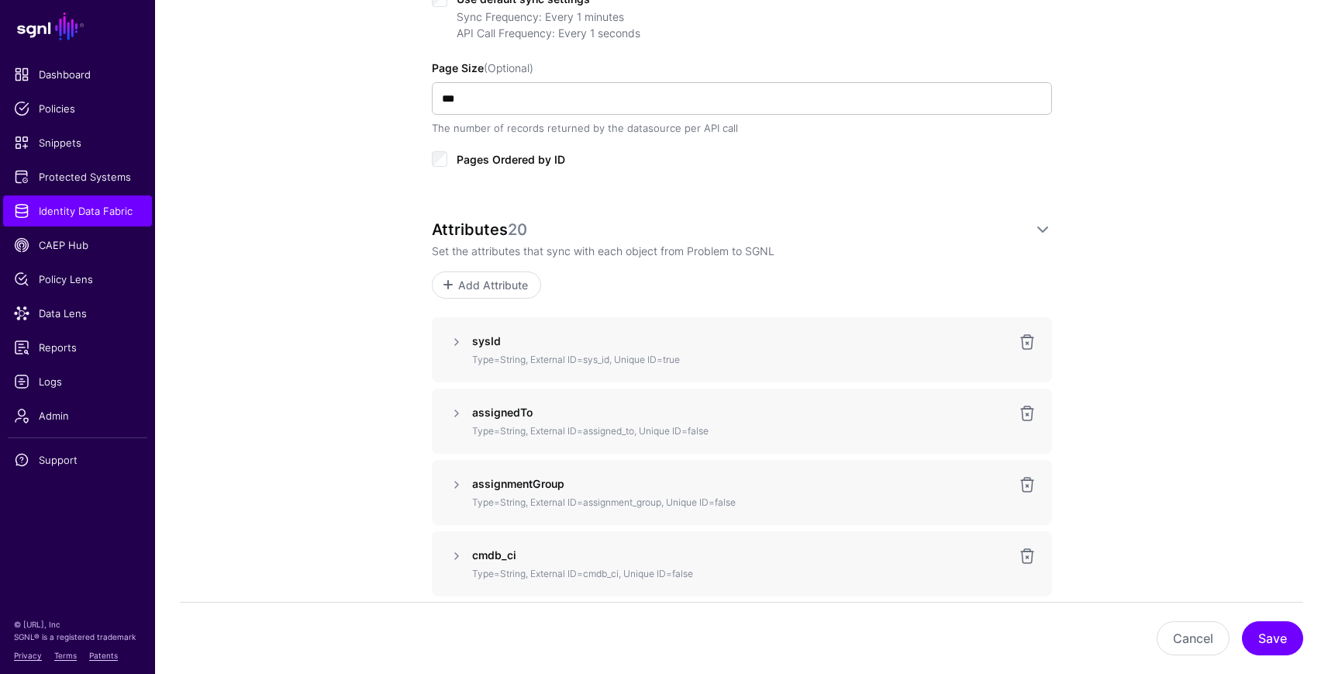
scroll to position [895, 0]
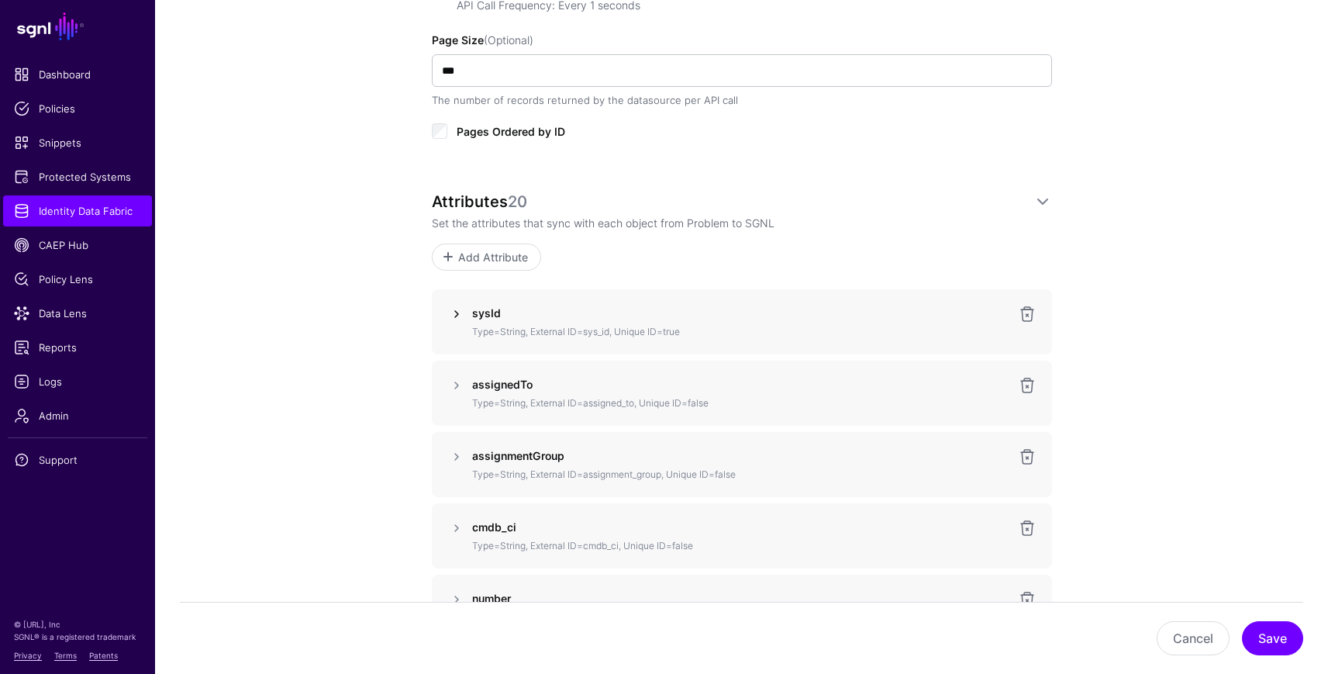
click at [461, 309] on link at bounding box center [456, 314] width 19 height 19
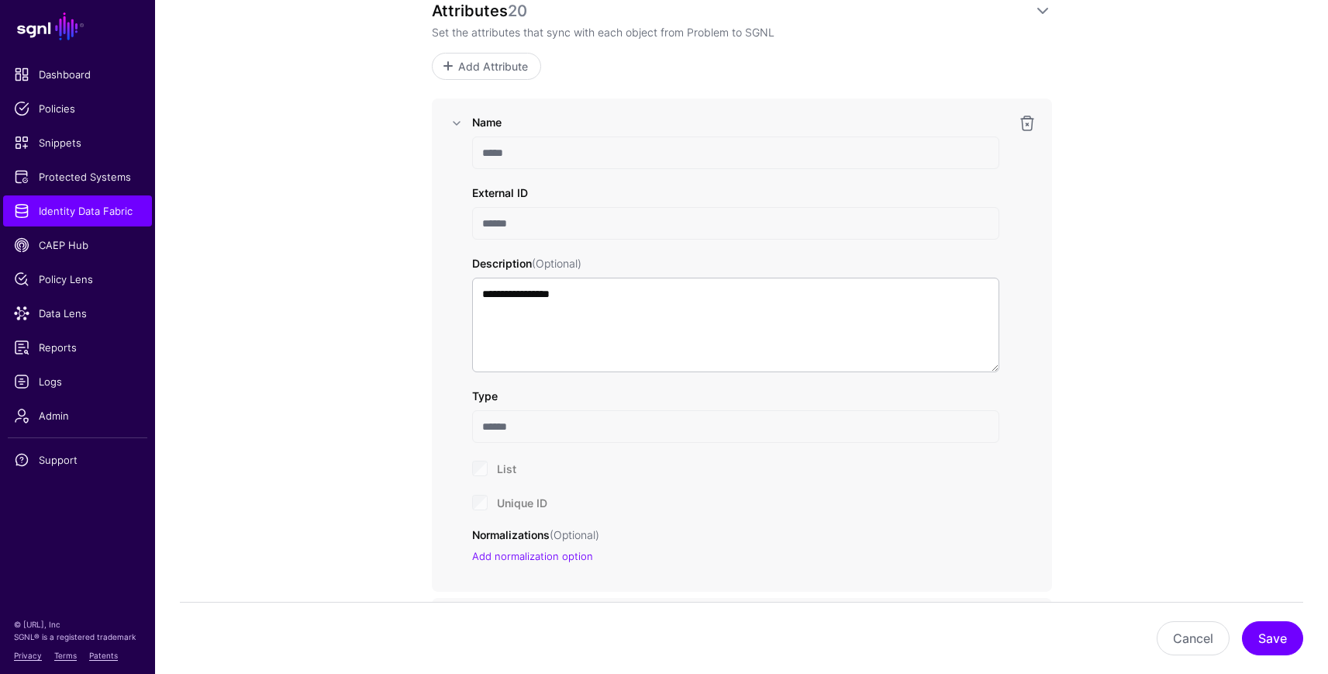
scroll to position [1099, 0]
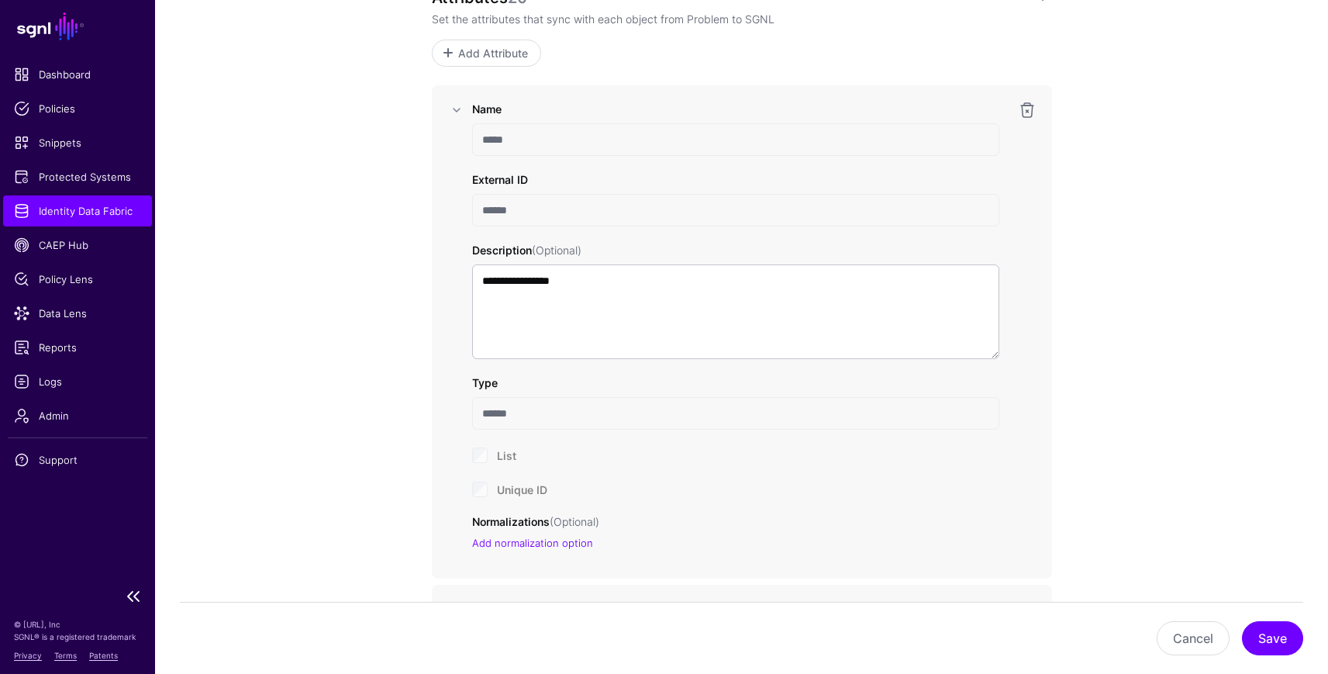
click at [114, 207] on span "Identity Data Fabric" at bounding box center [77, 211] width 127 height 16
